Goal: Task Accomplishment & Management: Manage account settings

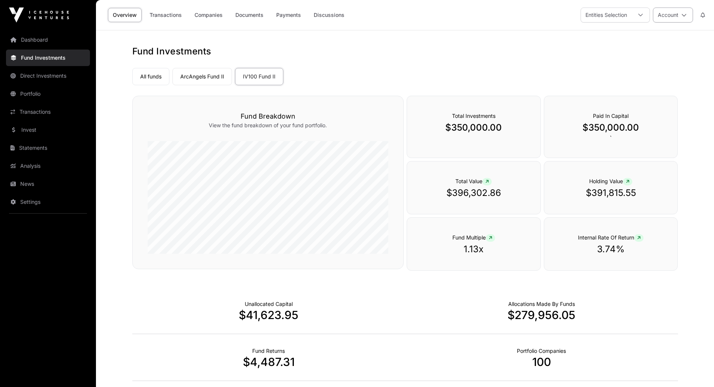
click at [663, 16] on button "Account" at bounding box center [673, 14] width 40 height 15
click at [637, 106] on link "Sign Out" at bounding box center [645, 104] width 92 height 13
